Goal: Find specific page/section: Find specific page/section

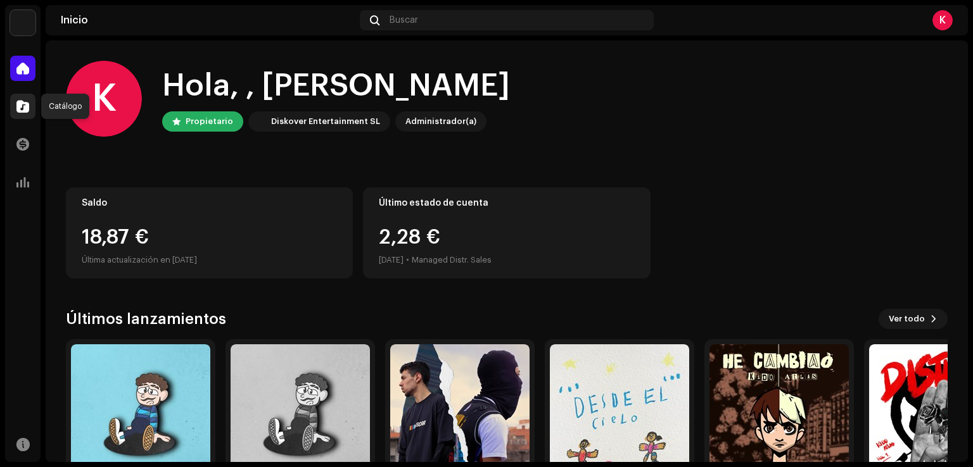
click at [25, 105] on span at bounding box center [22, 106] width 13 height 10
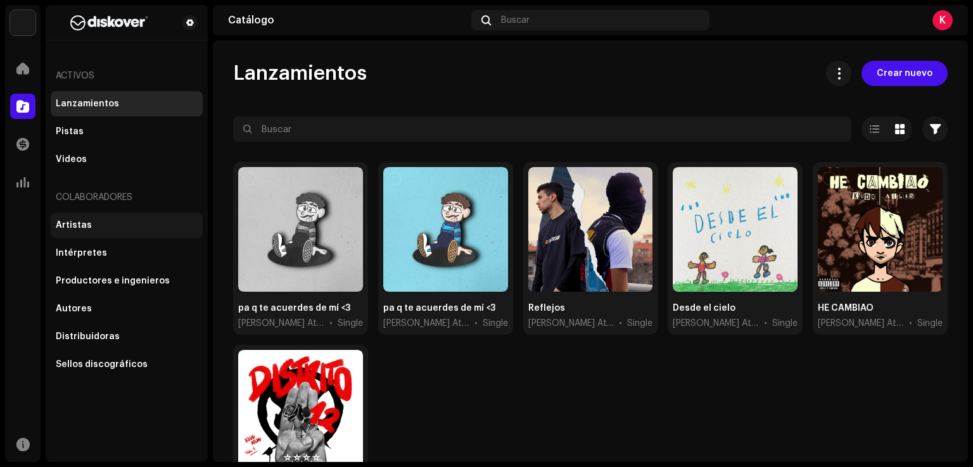
click at [84, 226] on div "Artistas" at bounding box center [74, 225] width 36 height 10
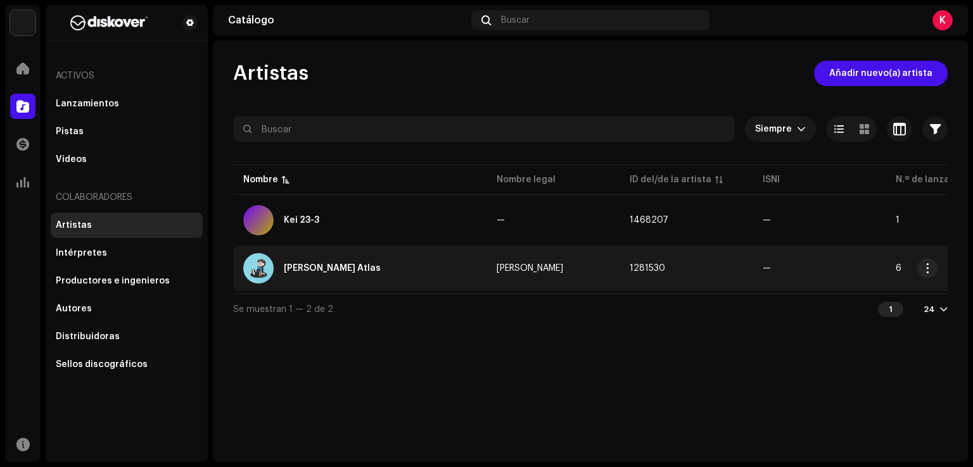
click at [305, 272] on div "[PERSON_NAME] Atlas" at bounding box center [332, 268] width 97 height 9
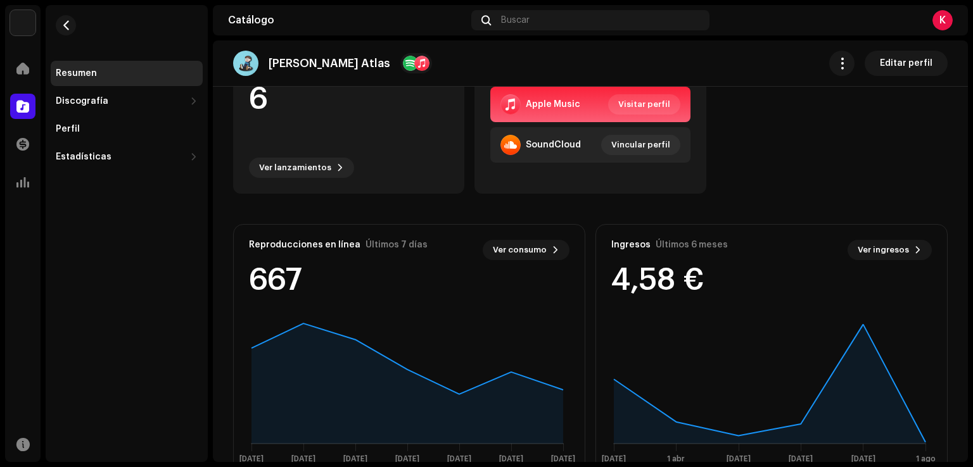
scroll to position [203, 0]
